Goal: Task Accomplishment & Management: Manage account settings

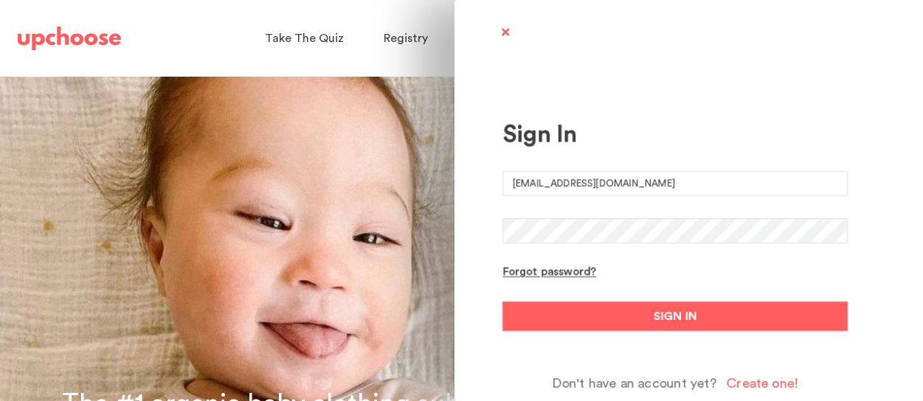
click at [624, 312] on button "SIGN IN" at bounding box center [675, 317] width 345 height 30
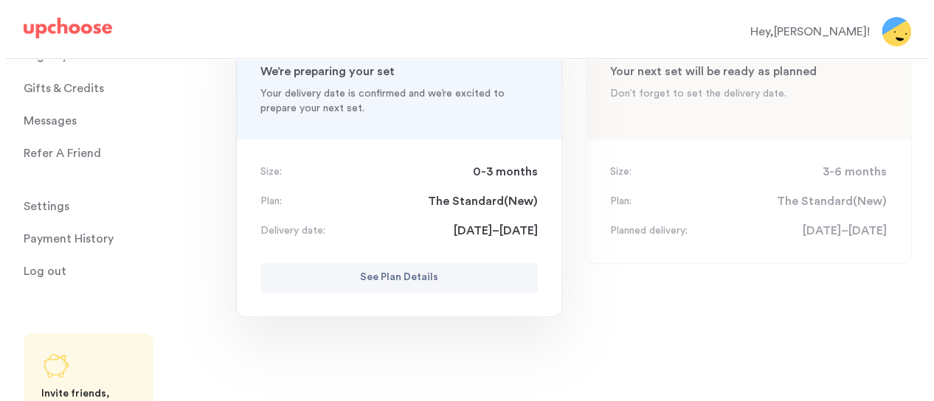
scroll to position [221, 0]
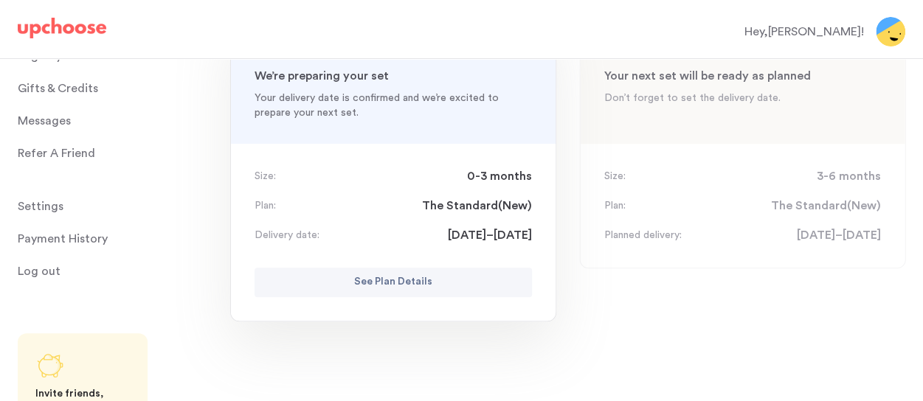
click at [416, 283] on p "See Plan Details" at bounding box center [393, 283] width 78 height 18
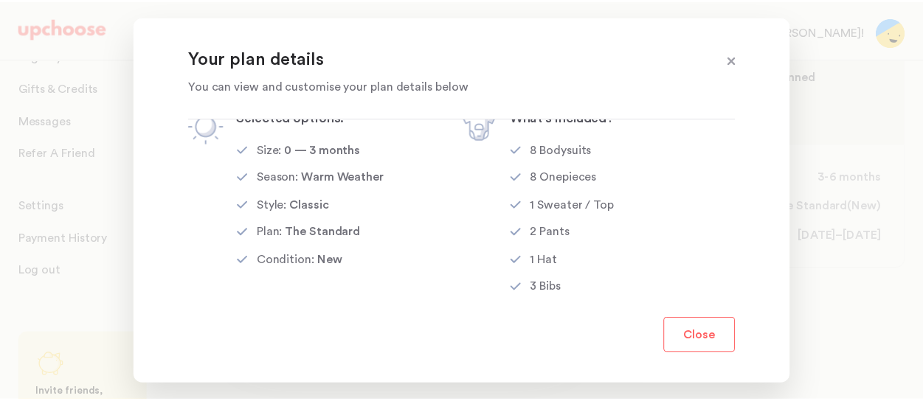
scroll to position [0, 0]
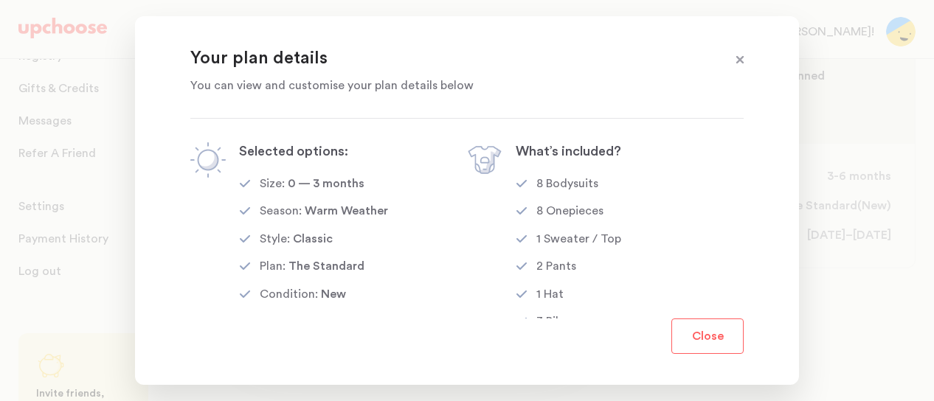
click at [739, 58] on span at bounding box center [740, 60] width 19 height 19
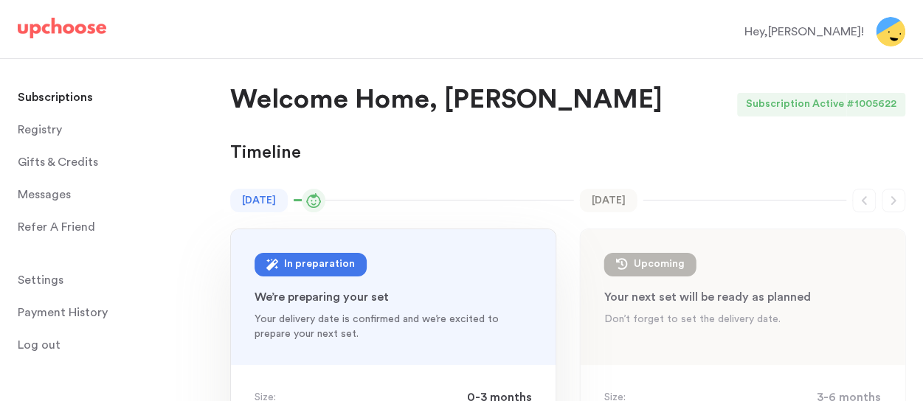
click at [31, 345] on span "Log out" at bounding box center [39, 346] width 43 height 30
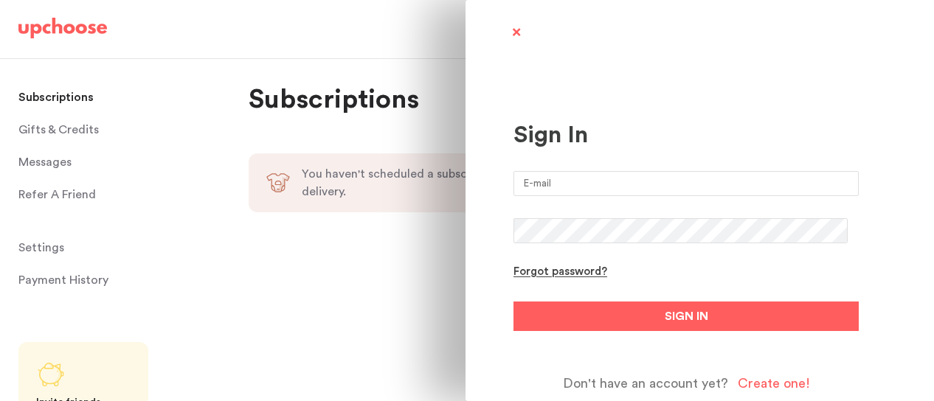
type input "[EMAIL_ADDRESS][DOMAIN_NAME]"
